Goal: Task Accomplishment & Management: Manage account settings

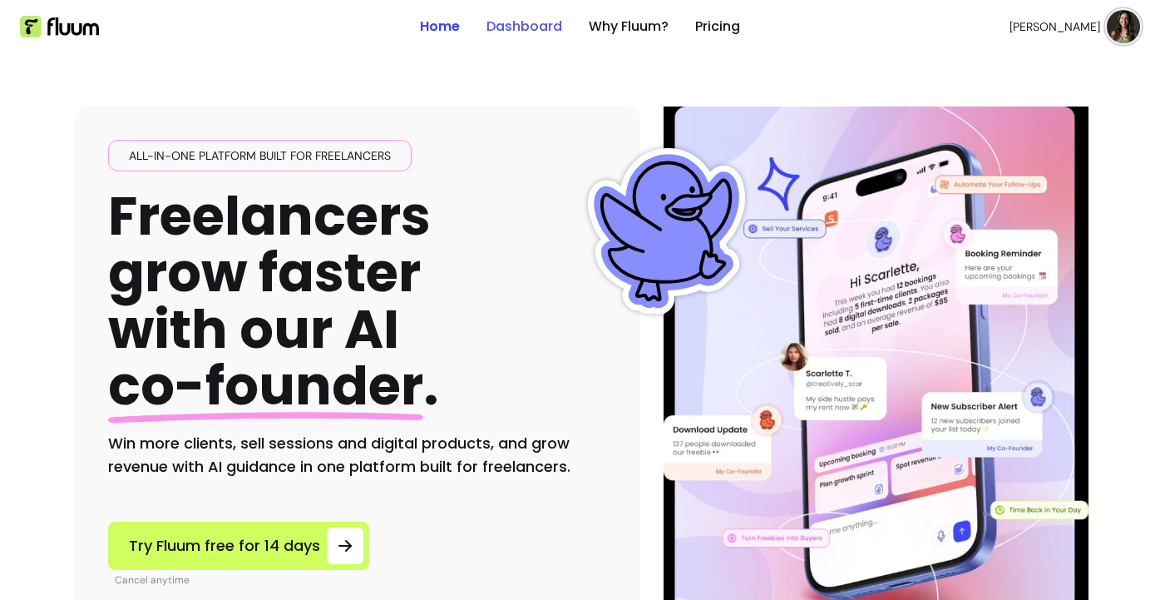
click at [496, 31] on link "Dashboard" at bounding box center [524, 27] width 76 height 20
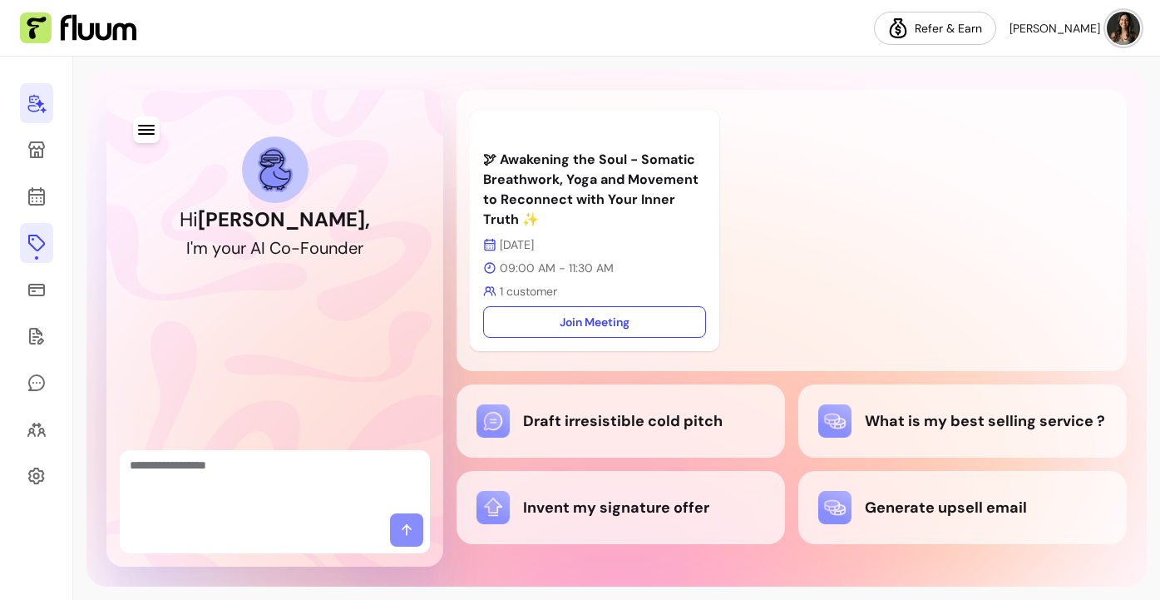
click at [41, 243] on icon at bounding box center [37, 243] width 20 height 20
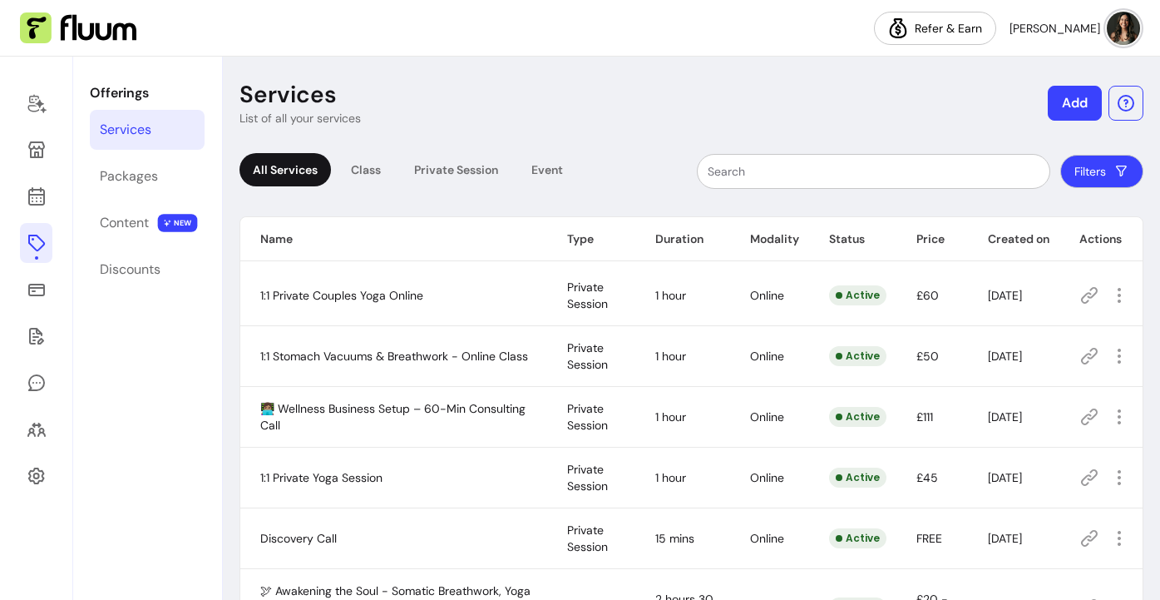
scroll to position [205, 0]
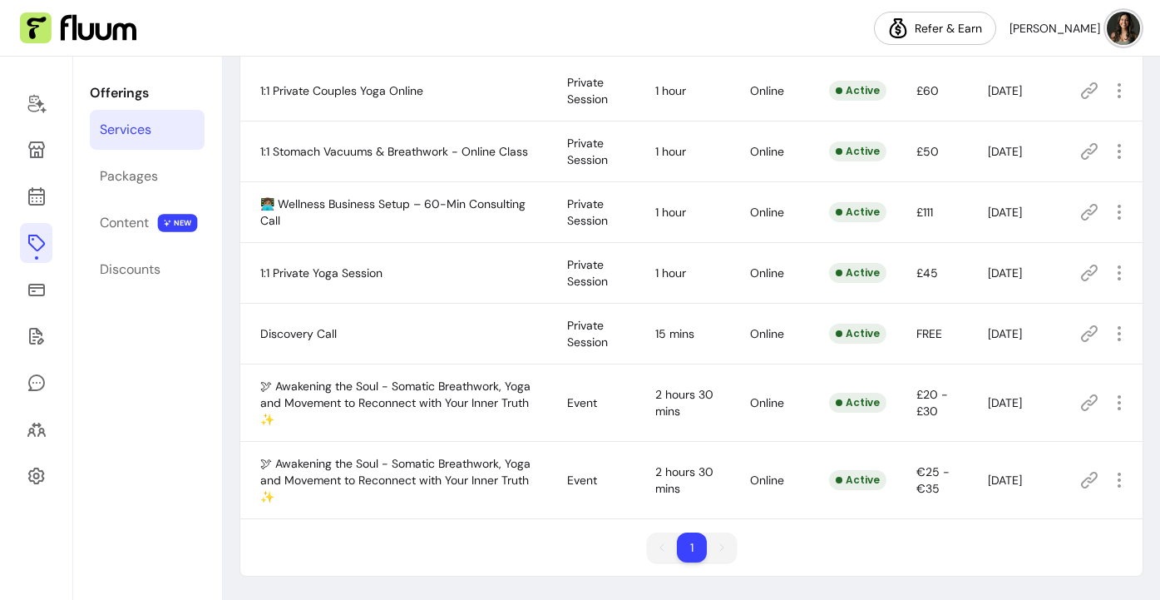
click at [1095, 400] on icon at bounding box center [1089, 402] width 17 height 17
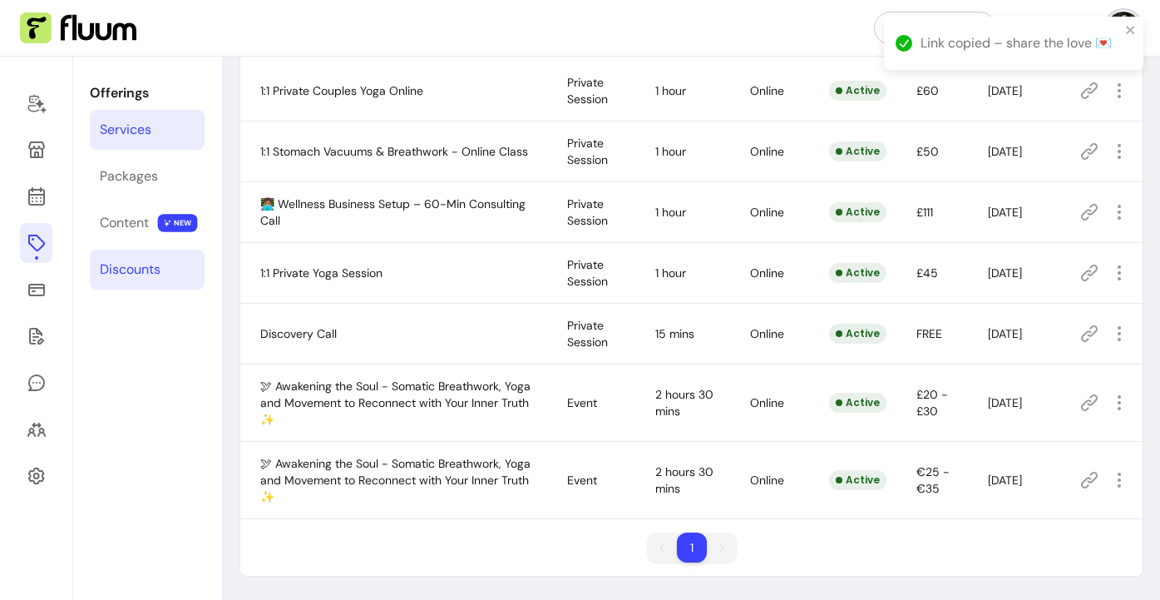
click at [136, 270] on div "Discounts" at bounding box center [130, 269] width 61 height 20
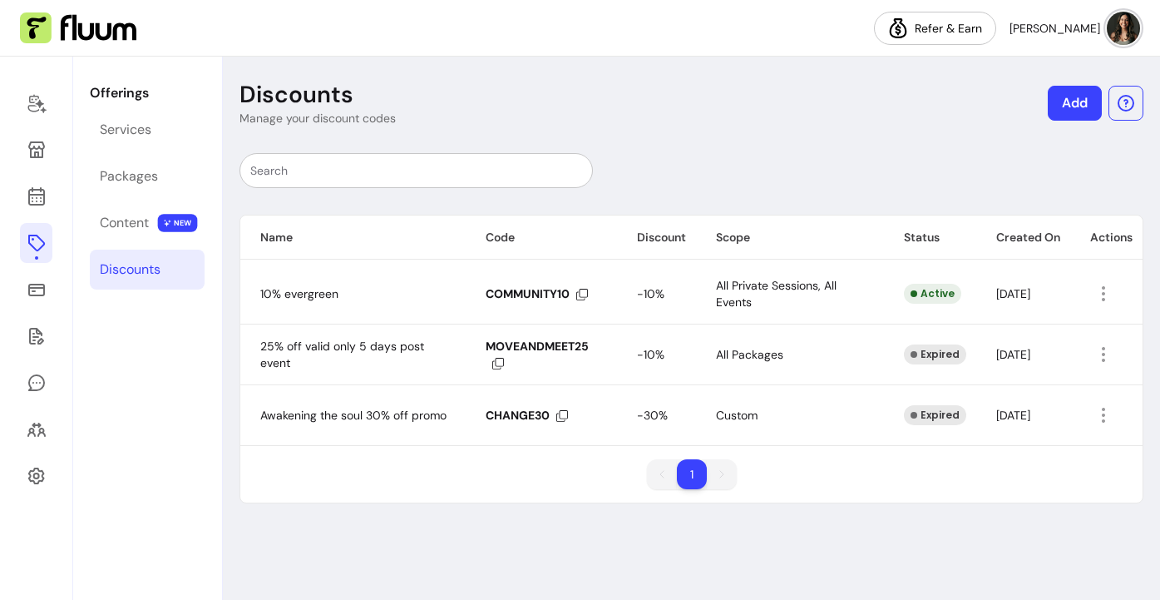
click at [1073, 104] on link "Add" at bounding box center [1075, 103] width 54 height 35
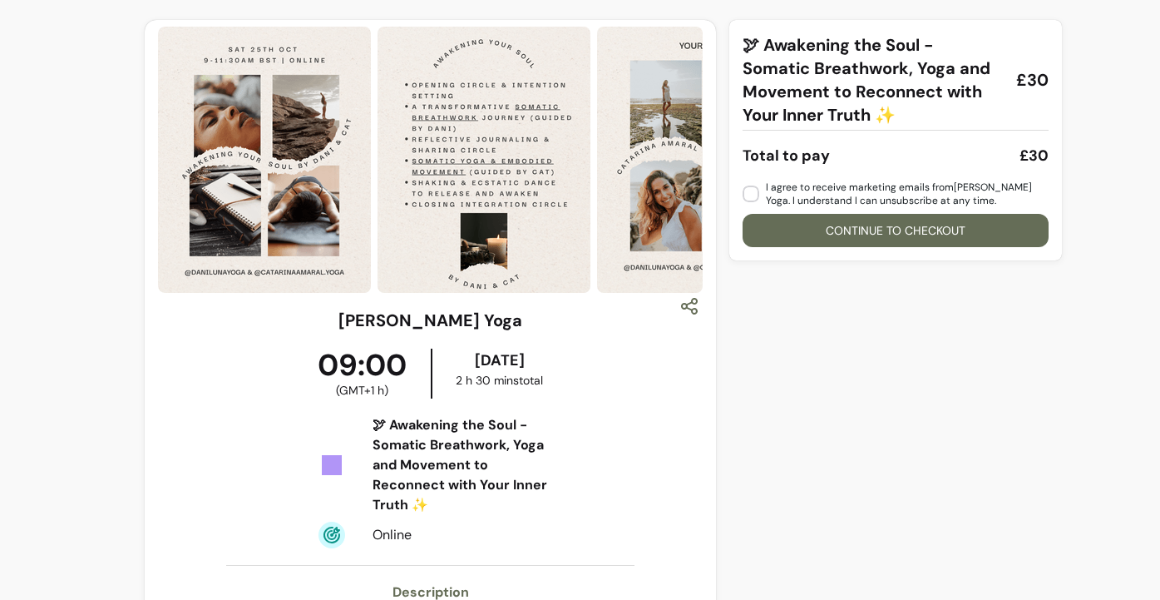
click at [895, 242] on button "Continue to checkout" at bounding box center [896, 230] width 306 height 33
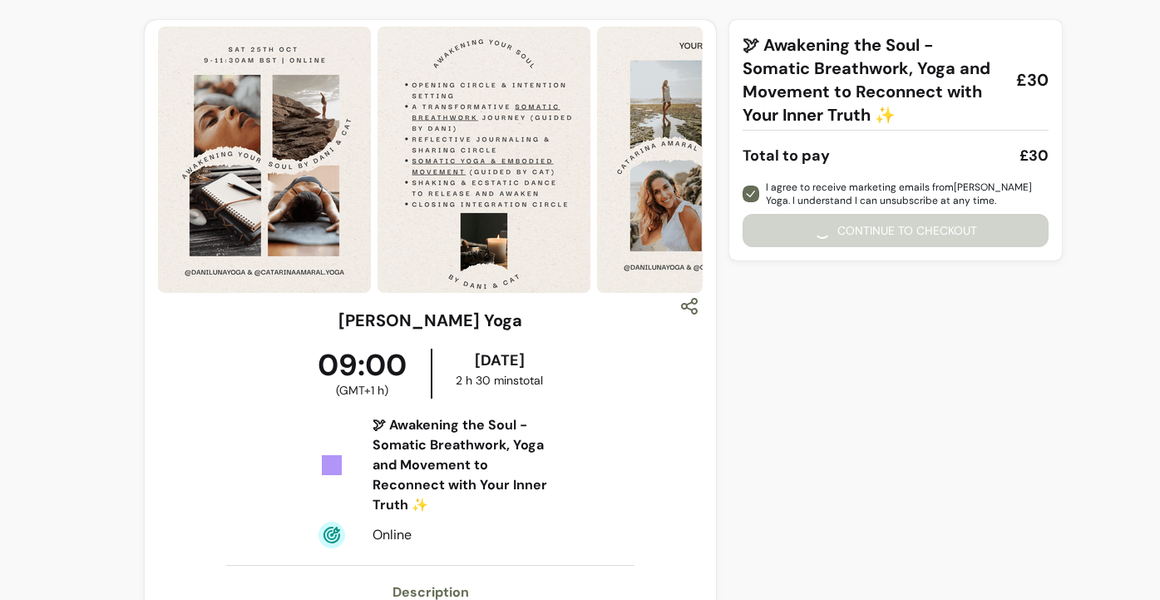
click at [807, 229] on div "I agree to receive marketing emails from Dani Luna Yoga . I understand I can un…" at bounding box center [896, 213] width 306 height 67
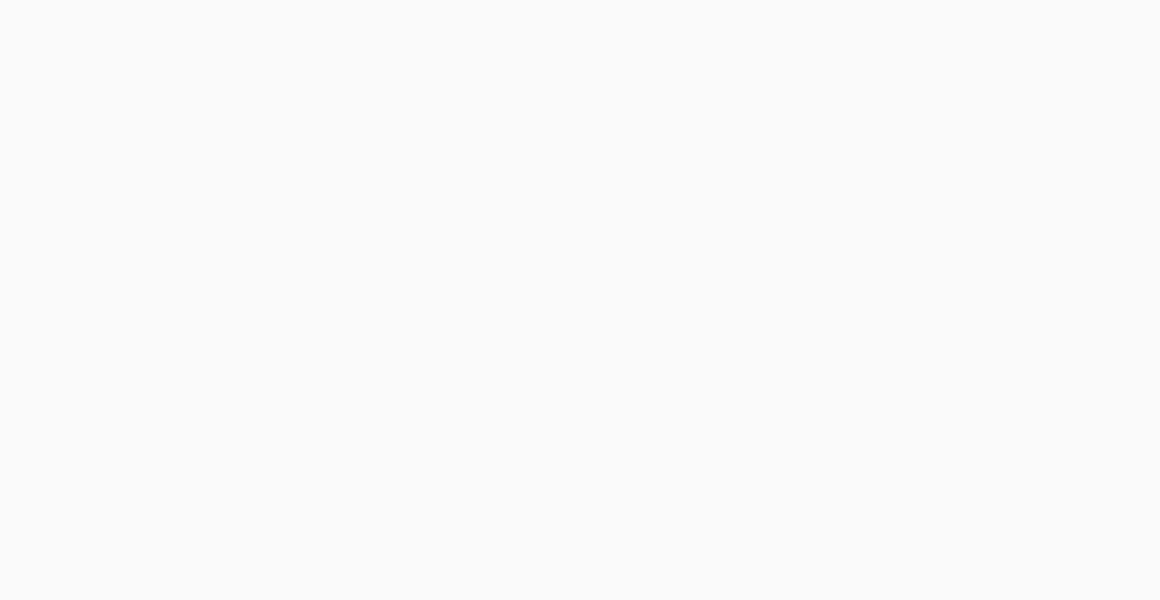
select select "****"
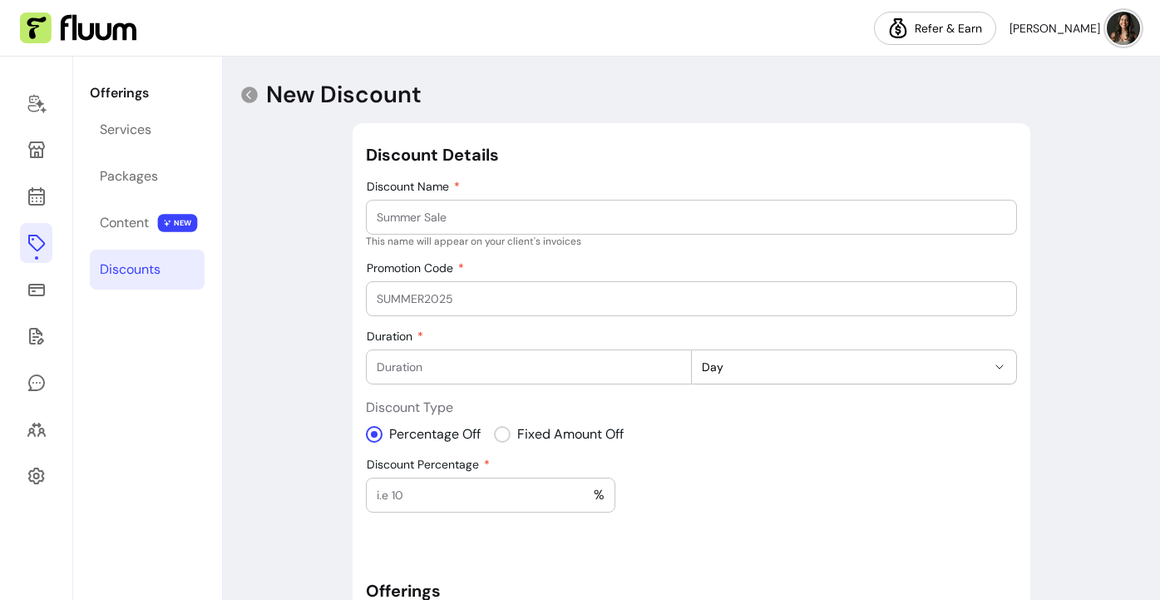
click at [699, 211] on input "Discount Name" at bounding box center [691, 217] width 629 height 17
type input "AWAKEN20"
drag, startPoint x: 447, startPoint y: 215, endPoint x: 358, endPoint y: 212, distance: 89.0
click at [358, 213] on div "**********" at bounding box center [692, 509] width 678 height 772
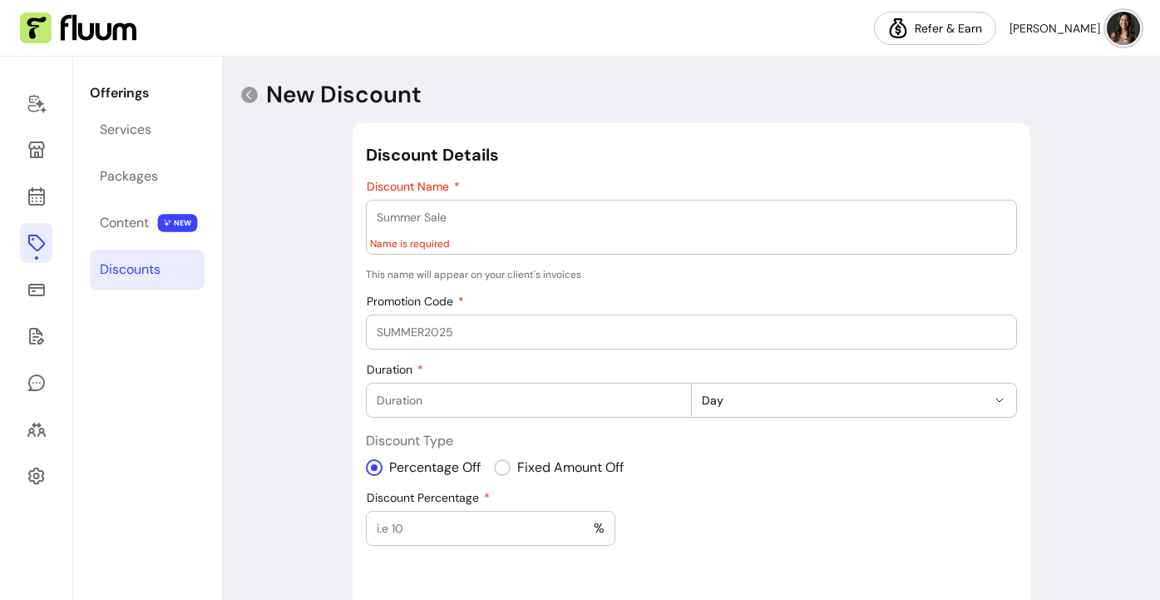
click at [412, 324] on input "Promotion Code" at bounding box center [691, 331] width 629 height 17
paste input "AWAKEN20"
type input "AWAKEN20"
click at [416, 220] on input "Discount Name" at bounding box center [691, 217] width 629 height 17
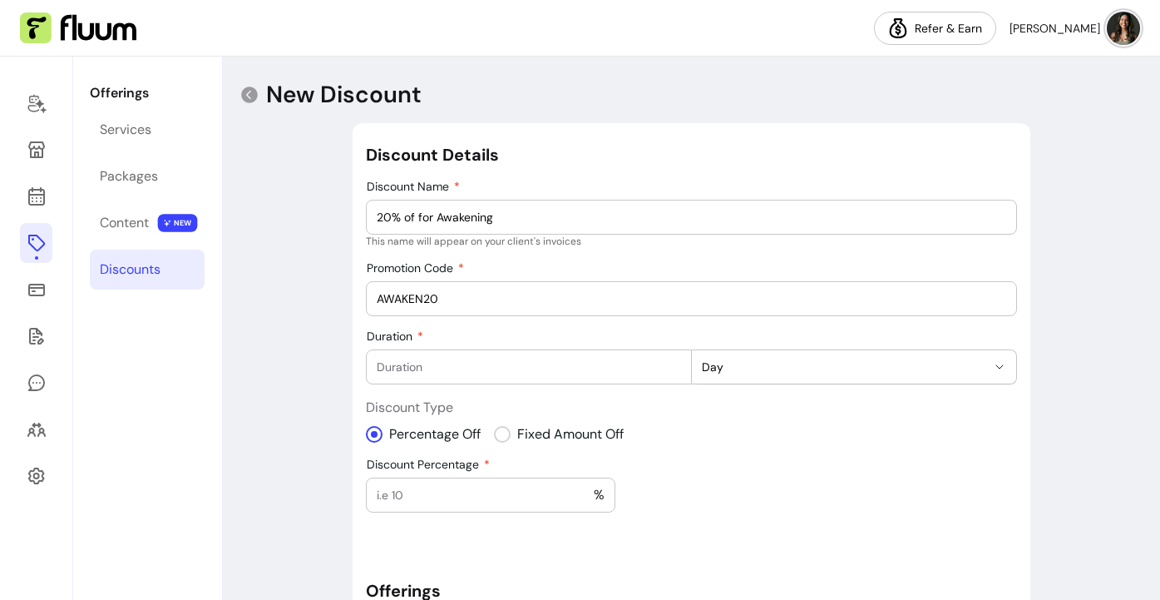
type input "20% of for Awakening"
click at [313, 282] on div "**********" at bounding box center [691, 487] width 937 height 861
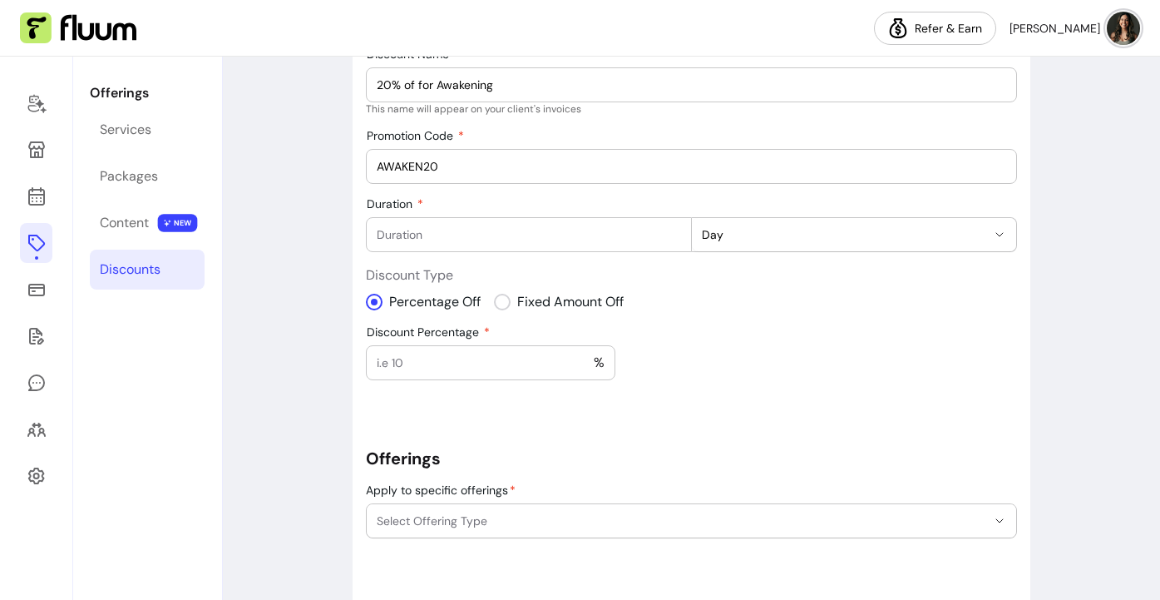
scroll to position [153, 0]
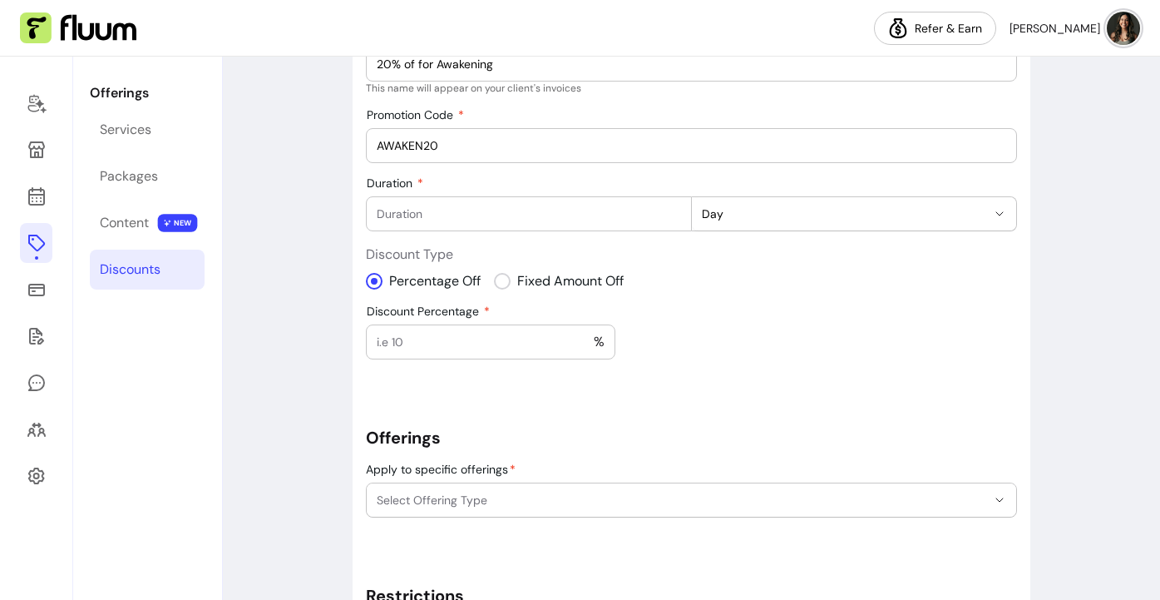
click at [418, 209] on input "Duration" at bounding box center [529, 213] width 304 height 17
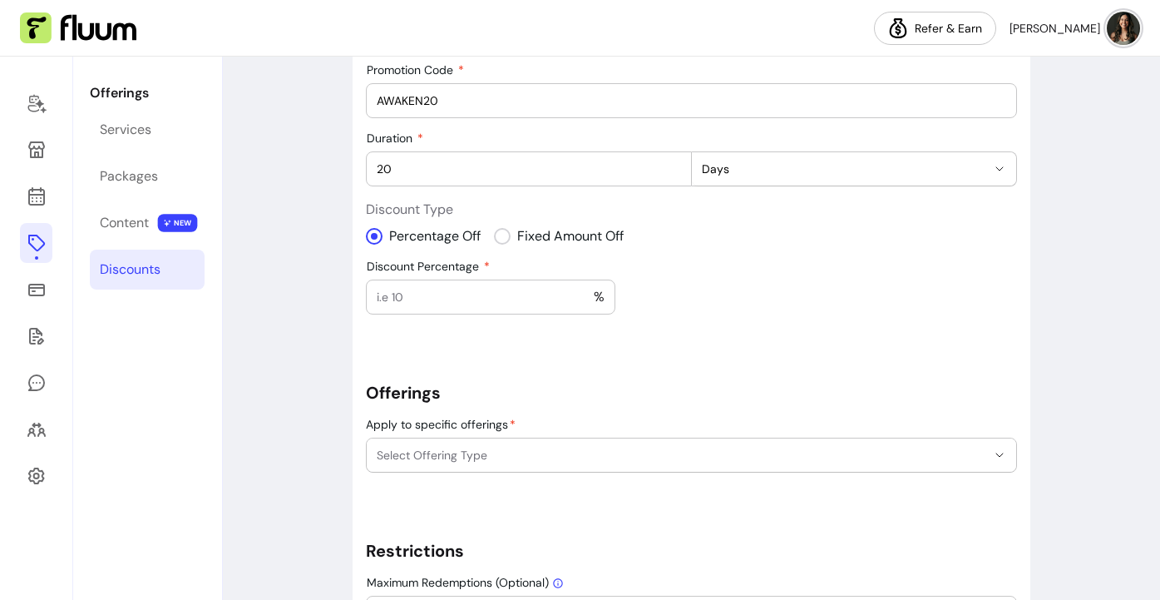
scroll to position [199, 0]
type input "20"
click at [451, 292] on input "Discount Percentage" at bounding box center [485, 296] width 217 height 17
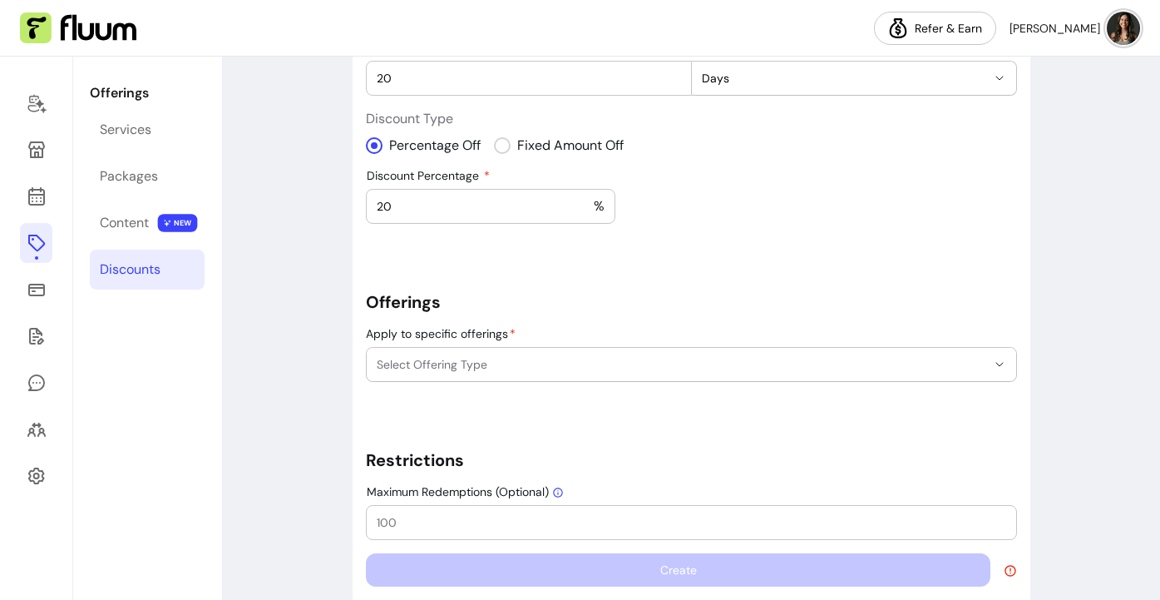
scroll to position [318, 0]
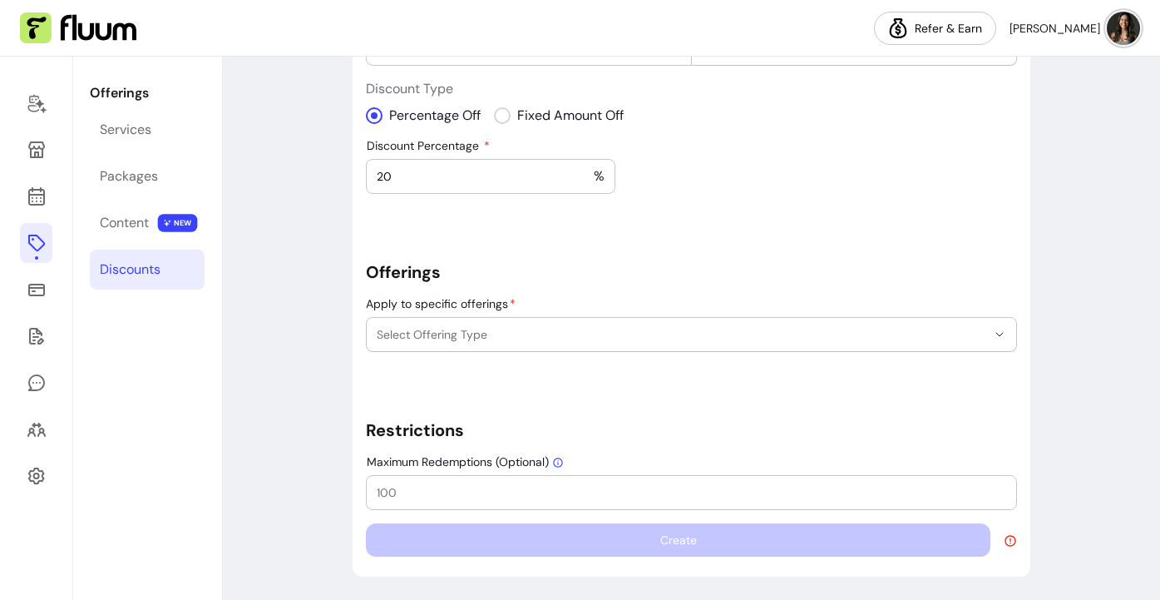
type input "20"
click at [542, 323] on button "Select Offering Type" at bounding box center [691, 334] width 649 height 33
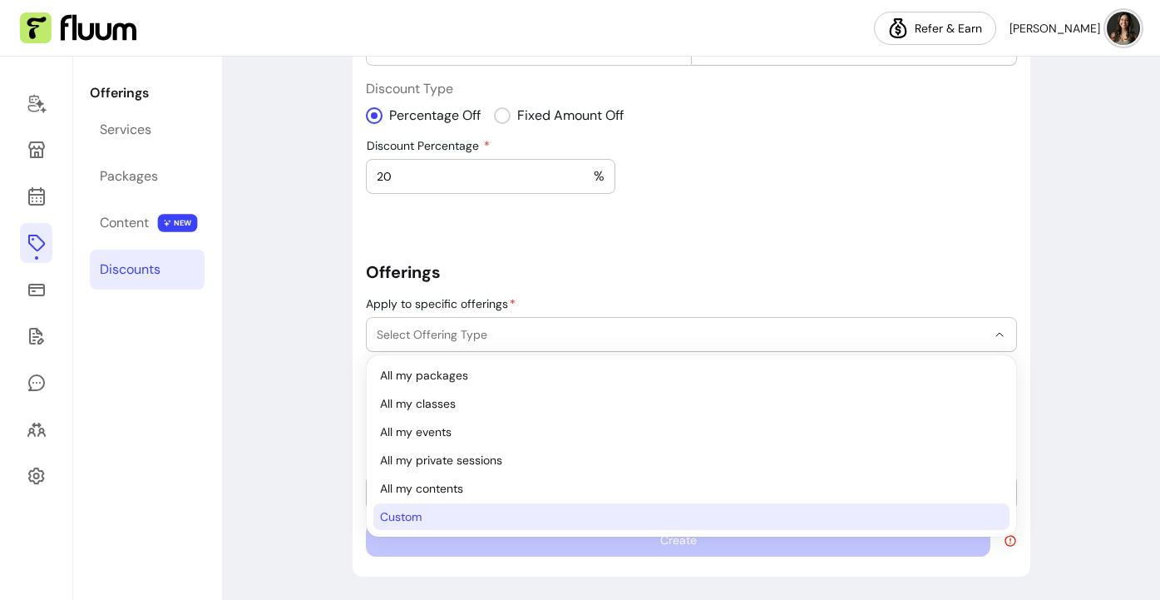
click at [412, 512] on span "Custom" at bounding box center [683, 516] width 606 height 17
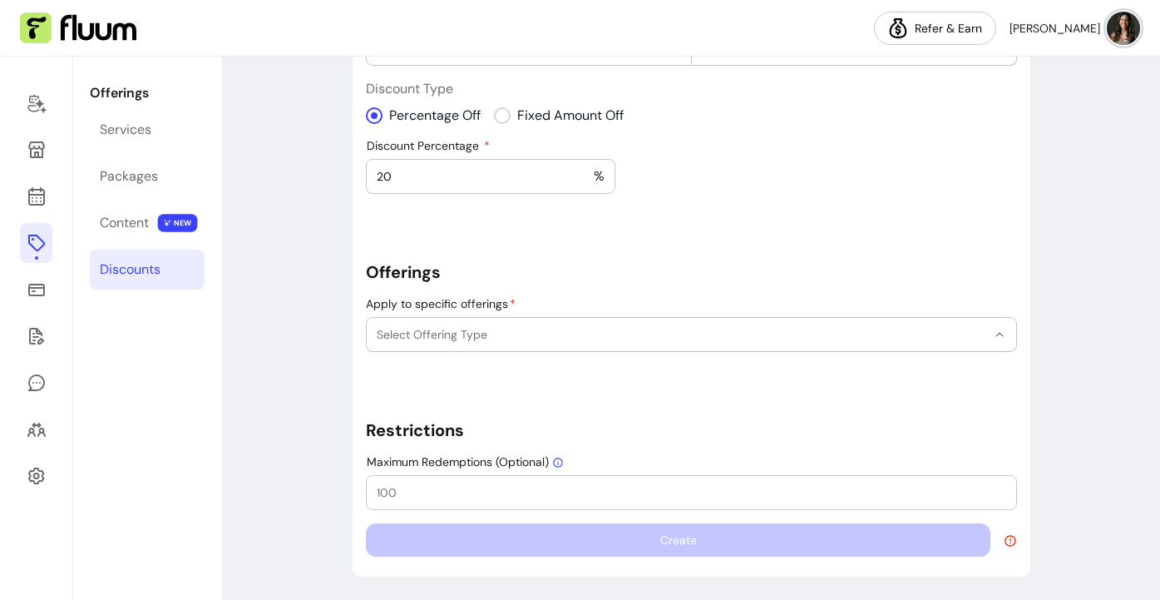
select select "******"
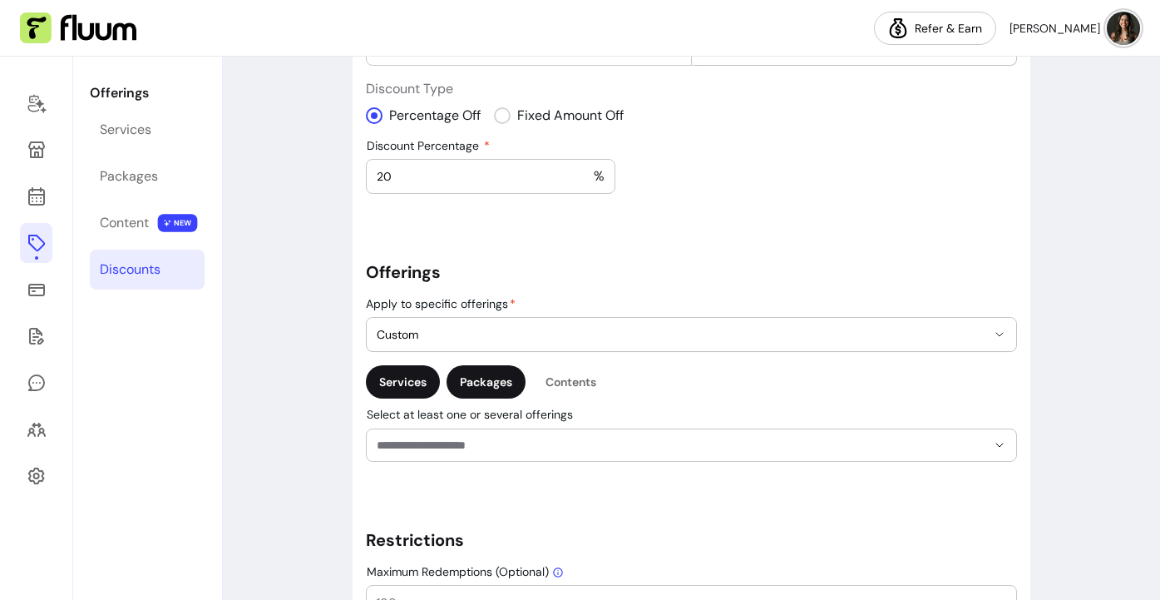
scroll to position [397, 0]
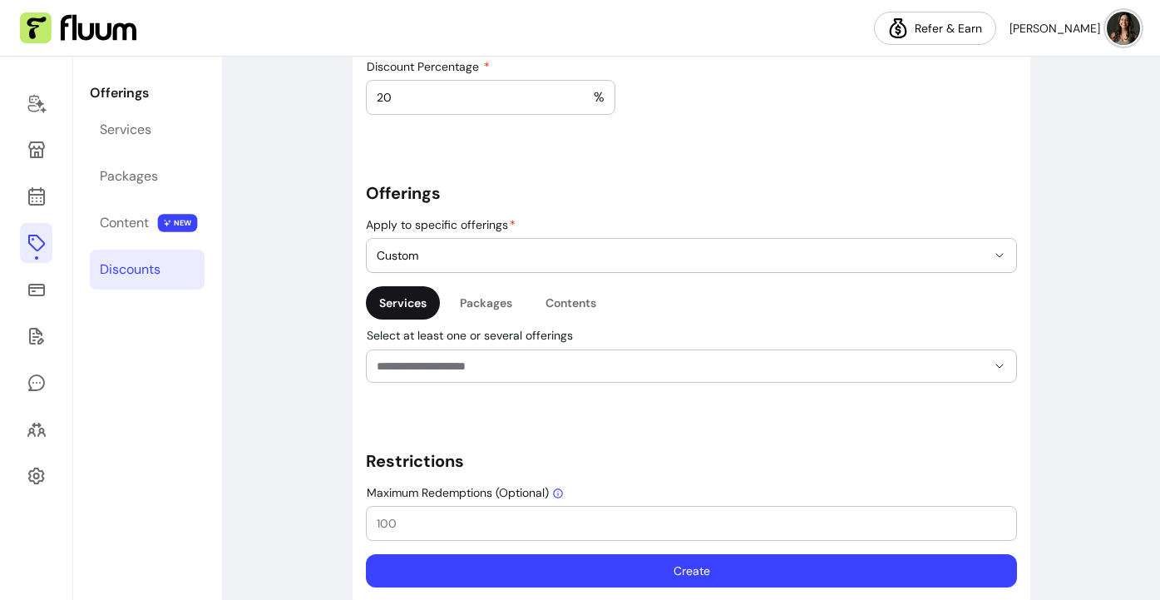
click at [506, 360] on input "Select at least one or several offerings" at bounding box center [668, 366] width 583 height 17
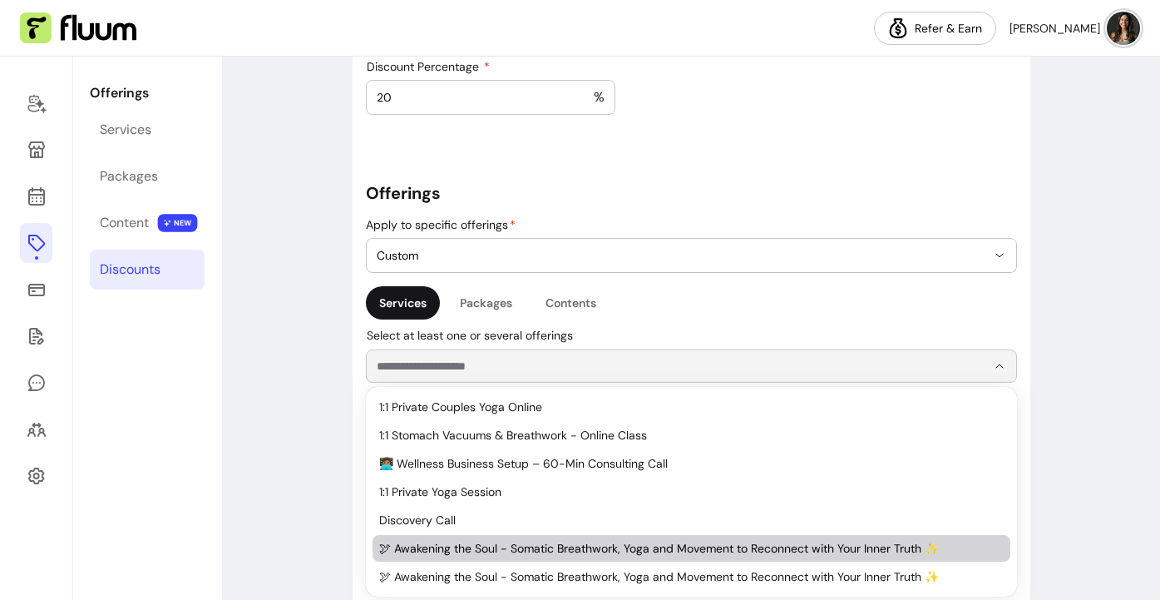
click at [501, 548] on span "🕊 Awakening the Soul - Somatic Breathwork, Yoga and Movement to Reconnect with …" at bounding box center [683, 548] width 608 height 17
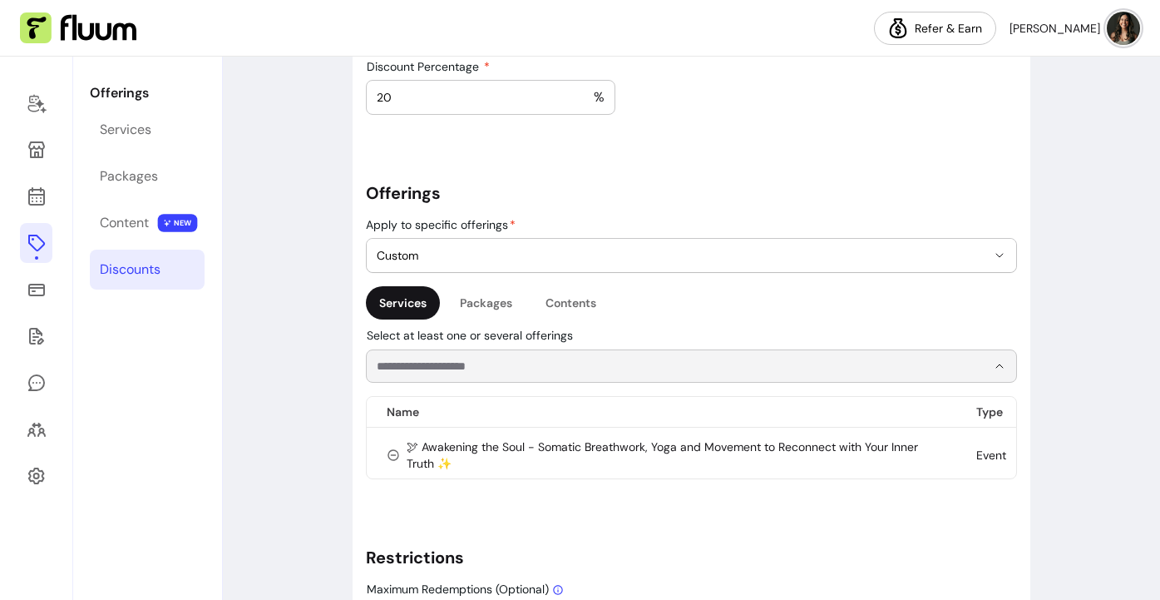
click at [581, 363] on input "Select at least one or several offerings" at bounding box center [668, 366] width 583 height 17
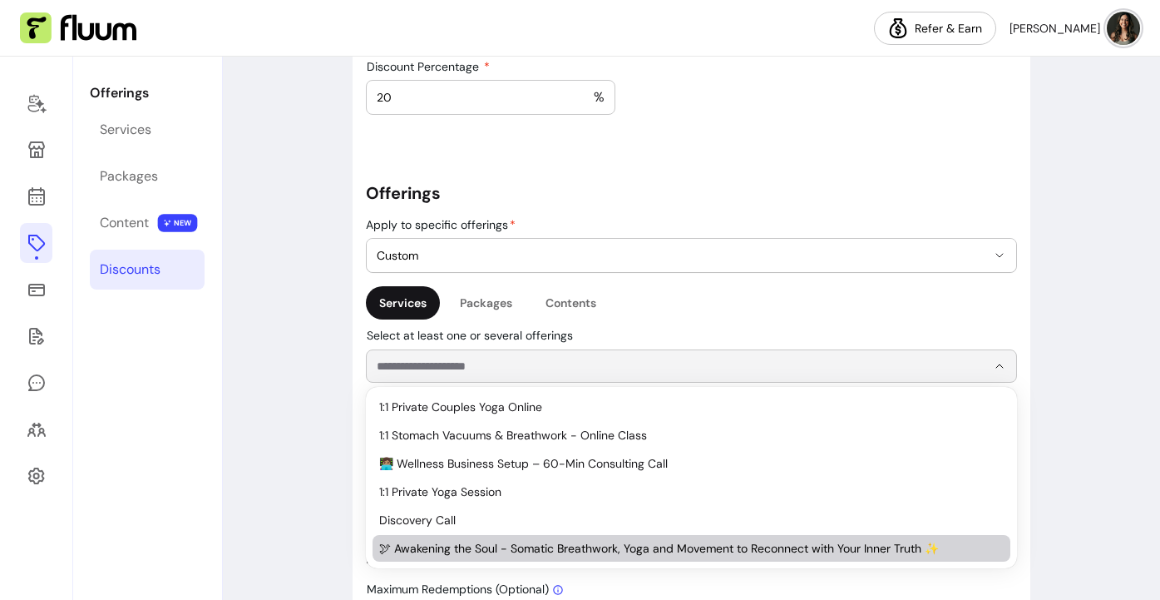
click at [584, 551] on span "🕊 Awakening the Soul - Somatic Breathwork, Yoga and Movement to Reconnect with …" at bounding box center [683, 548] width 608 height 17
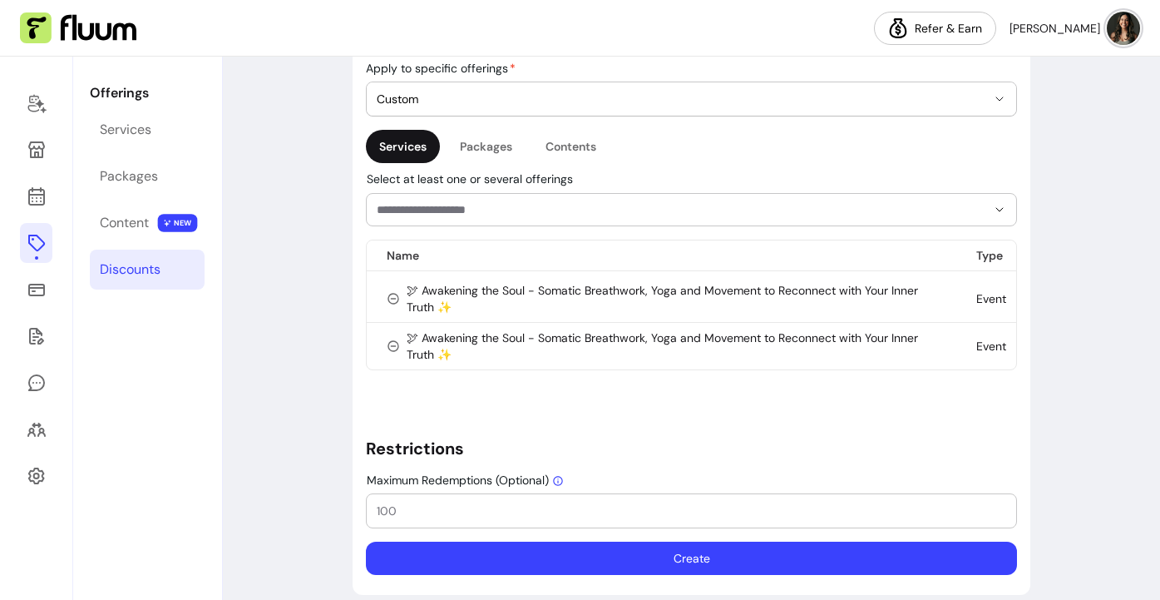
scroll to position [572, 0]
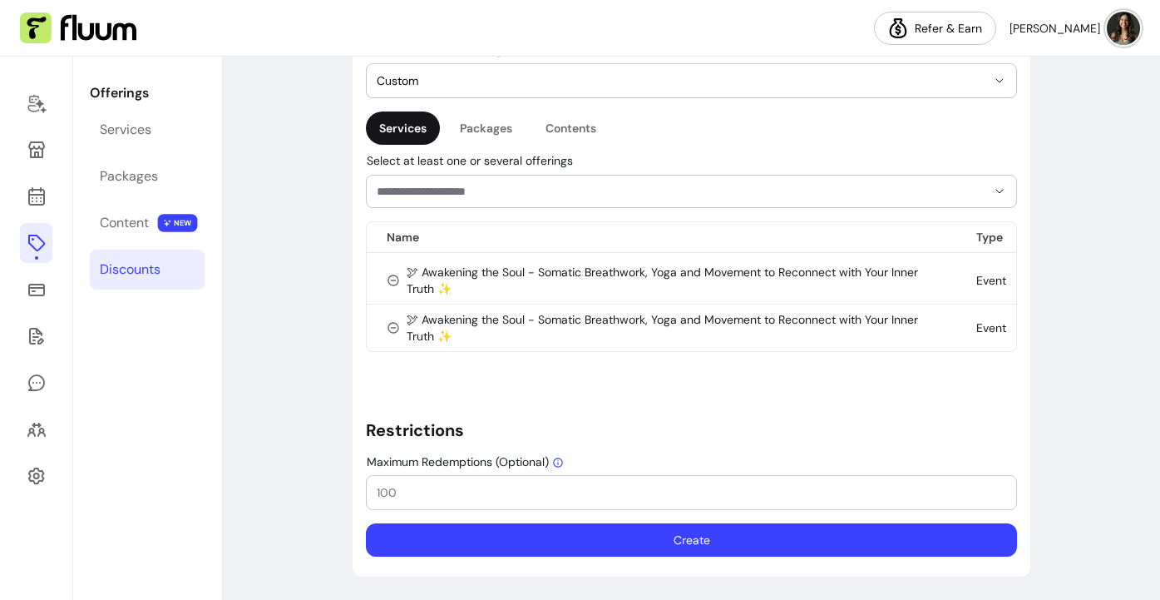
click at [591, 492] on input "Maximum Redemptions (Optional)" at bounding box center [691, 492] width 629 height 17
type input "20"
click at [666, 538] on button "Create" at bounding box center [691, 539] width 651 height 33
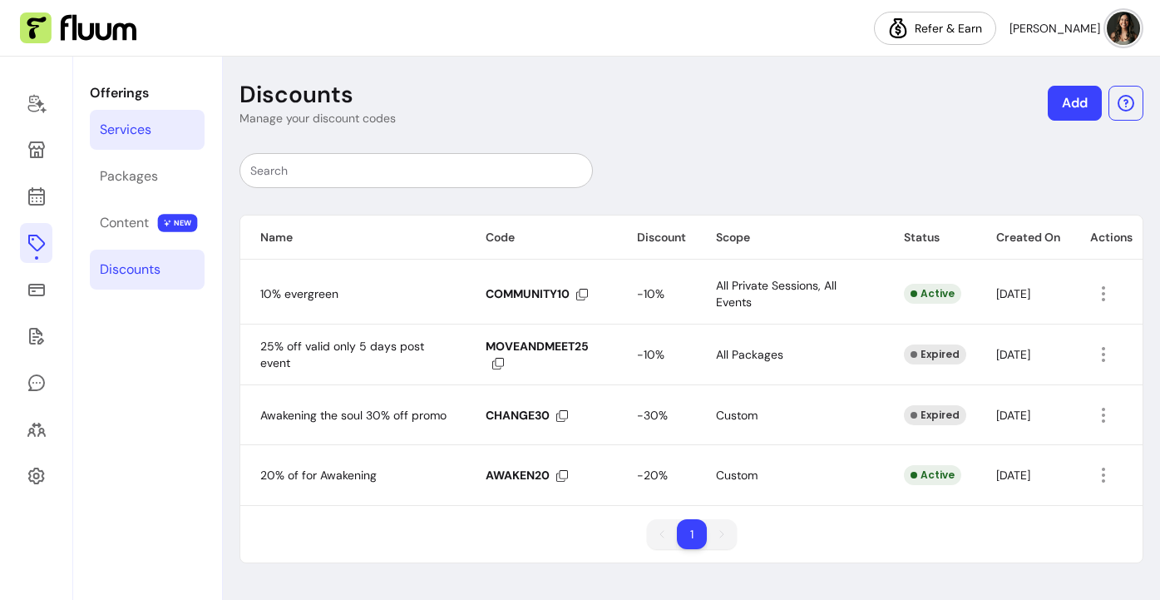
click at [129, 132] on div "Services" at bounding box center [126, 130] width 52 height 20
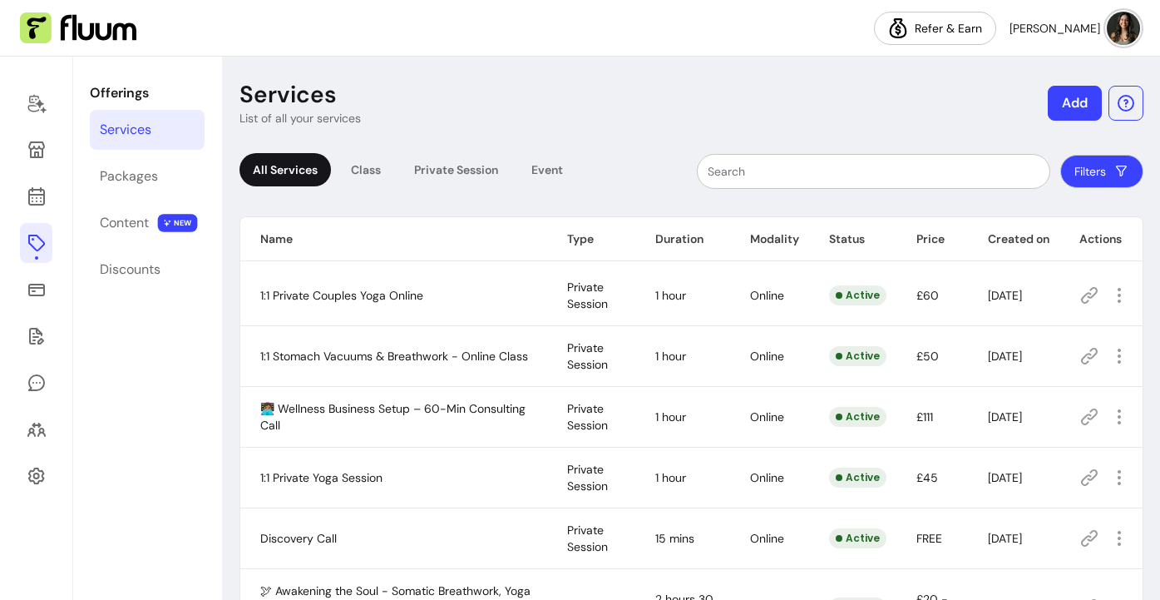
scroll to position [205, 0]
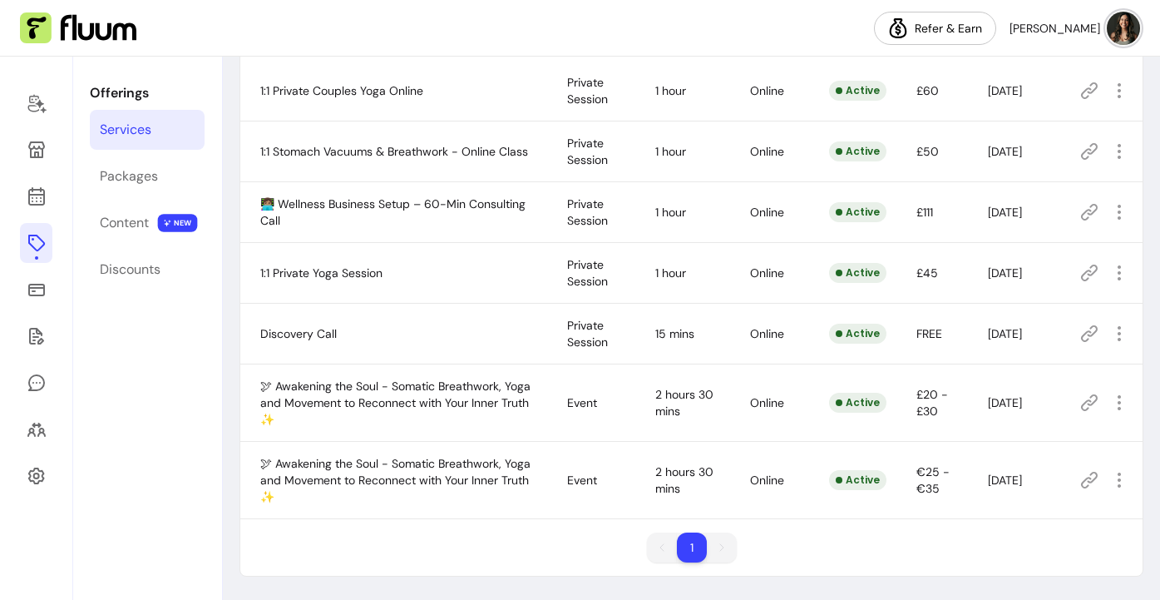
click at [1093, 476] on icon at bounding box center [1089, 480] width 20 height 20
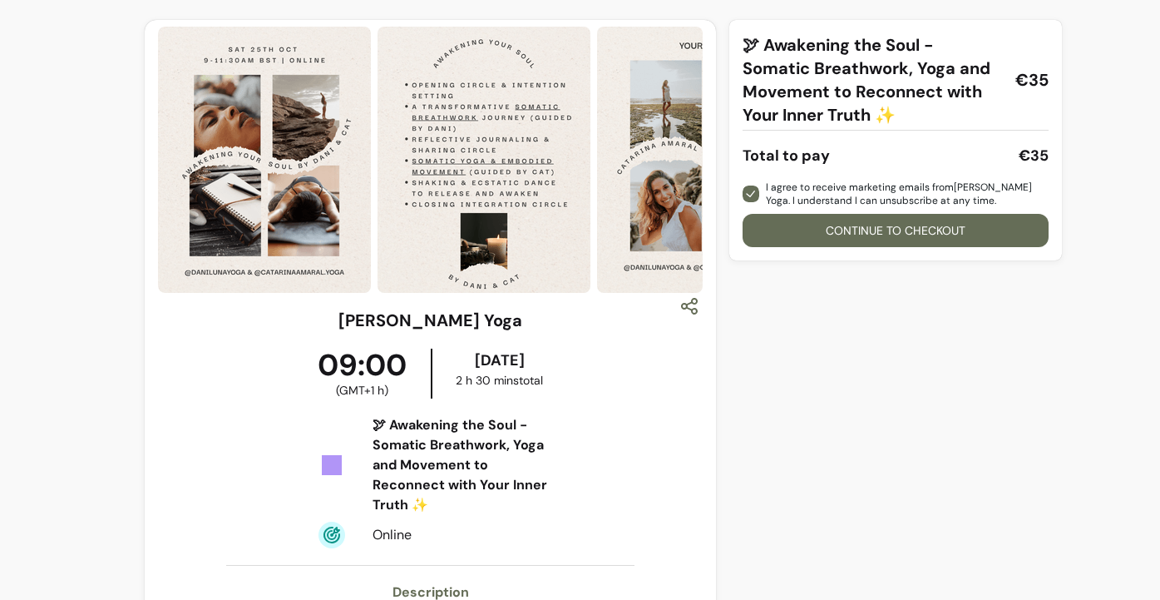
click at [782, 228] on button "Continue to checkout" at bounding box center [896, 230] width 306 height 33
